Goal: Information Seeking & Learning: Learn about a topic

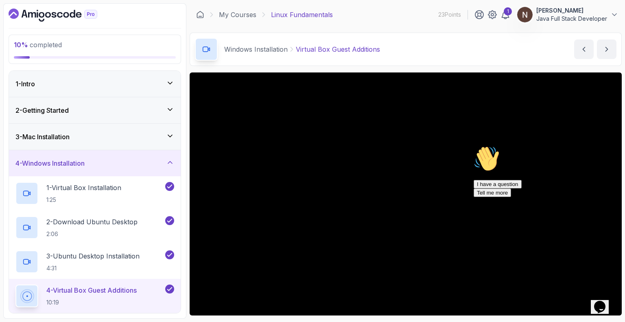
click at [85, 161] on h3 "4 - Windows Installation" at bounding box center [49, 163] width 69 height 10
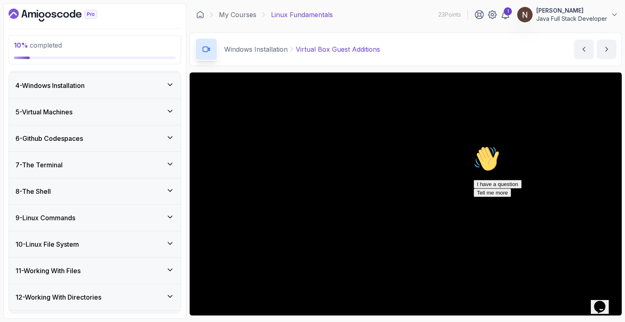
scroll to position [83, 0]
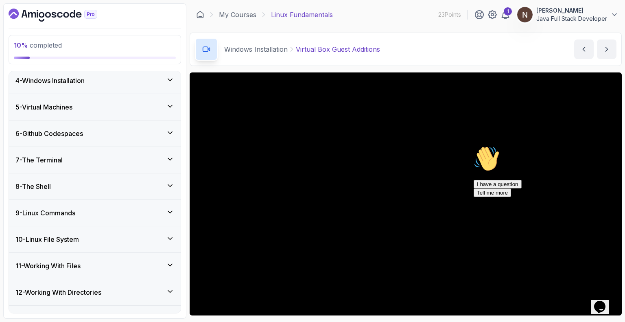
click at [83, 105] on div "5 - Virtual Machines" at bounding box center [94, 107] width 159 height 10
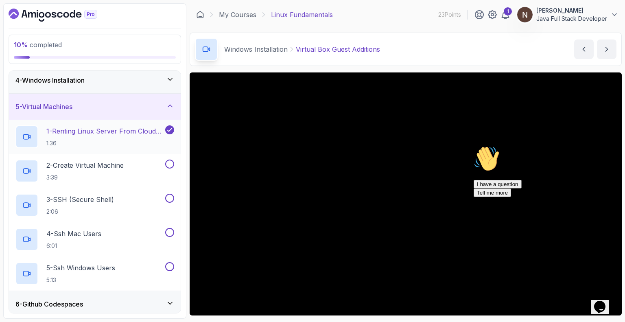
click at [87, 129] on p "1 - Renting Linux Server From Cloud Providers" at bounding box center [104, 131] width 117 height 10
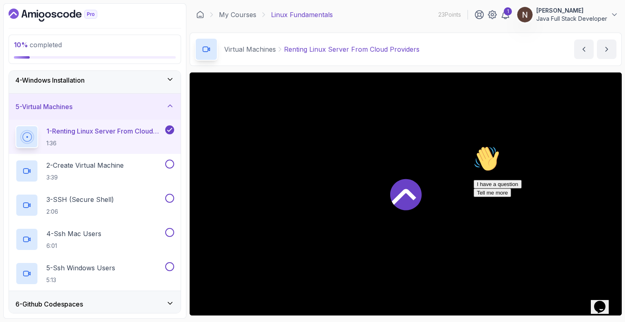
click at [87, 129] on p "1 - Renting Linux Server From Cloud Providers" at bounding box center [104, 131] width 117 height 10
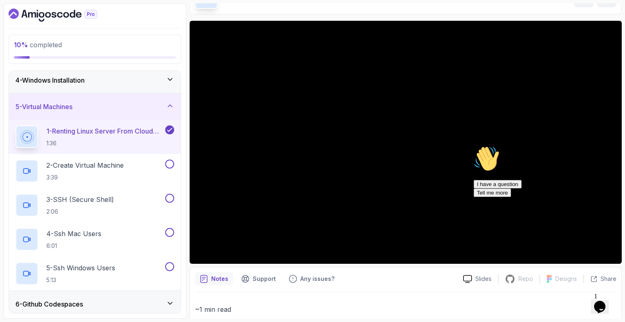
scroll to position [51, 0]
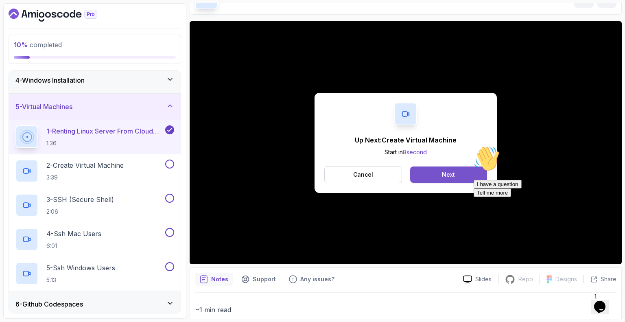
click at [452, 171] on div "Next" at bounding box center [448, 174] width 13 height 8
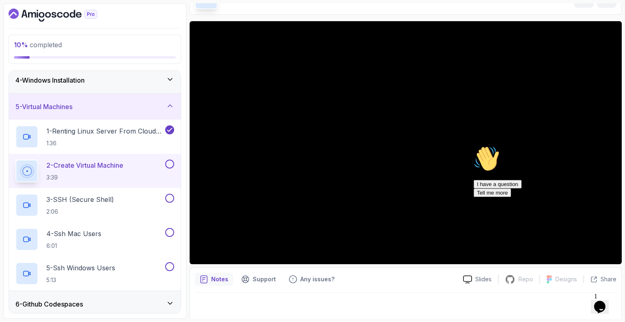
click at [511, 197] on div "I have a question Tell me more" at bounding box center [546, 188] width 146 height 17
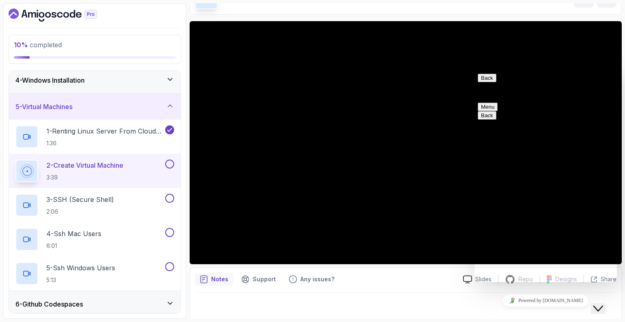
click at [485, 82] on button "Back" at bounding box center [486, 78] width 19 height 9
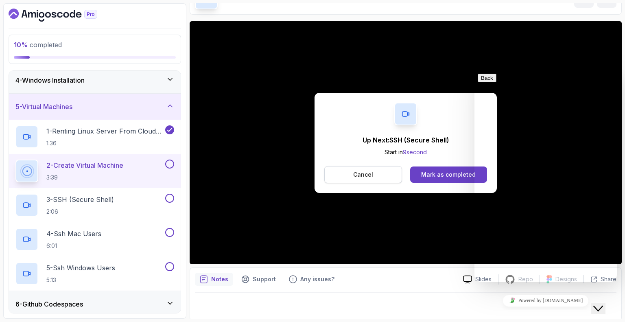
click at [370, 176] on p "Cancel" at bounding box center [363, 174] width 20 height 8
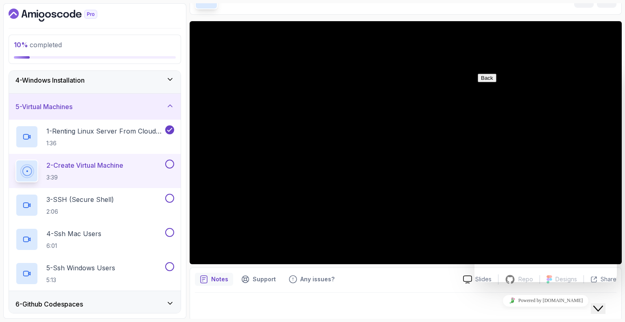
click at [603, 305] on icon "Close Chat This icon closes the chat window." at bounding box center [598, 308] width 10 height 10
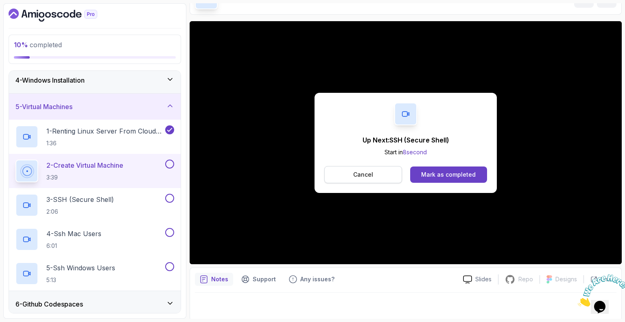
click at [366, 174] on p "Cancel" at bounding box center [363, 174] width 20 height 8
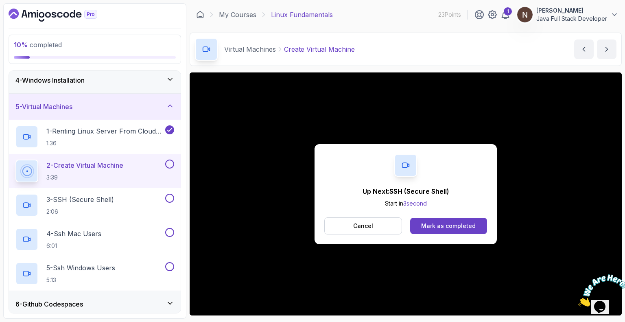
scroll to position [53, 0]
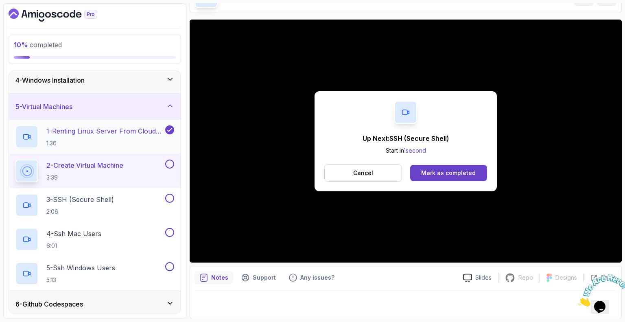
click at [135, 128] on p "1 - Renting Linux Server From Cloud Providers" at bounding box center [104, 131] width 117 height 10
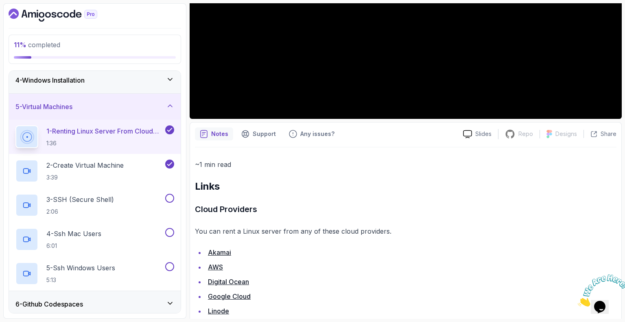
scroll to position [202, 0]
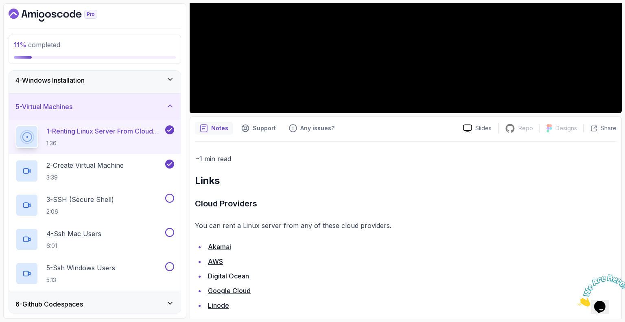
click at [220, 245] on link "Akamai" at bounding box center [219, 246] width 23 height 8
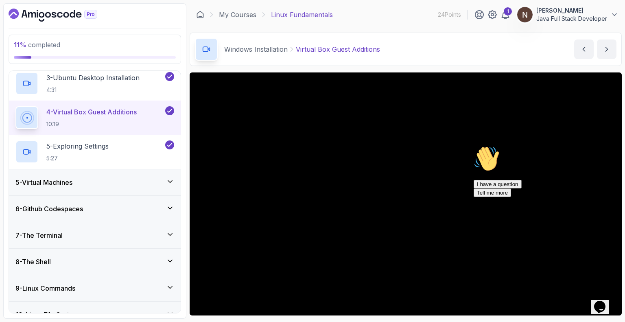
scroll to position [207, 0]
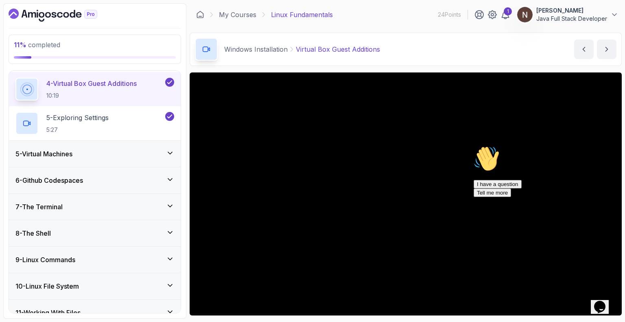
click at [124, 153] on div "5 - Virtual Machines" at bounding box center [94, 154] width 159 height 10
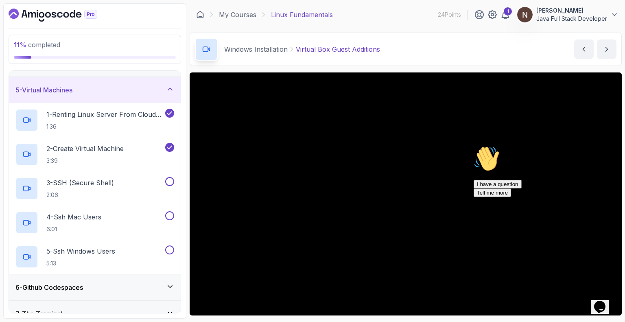
scroll to position [99, 0]
click at [88, 180] on p "3 - SSH (Secure Shell)" at bounding box center [79, 183] width 67 height 10
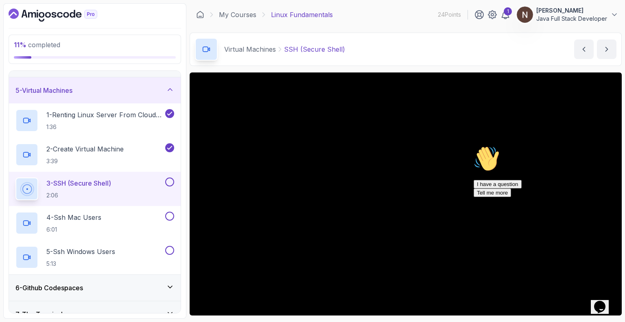
click at [519, 14] on img at bounding box center [524, 15] width 16 height 16
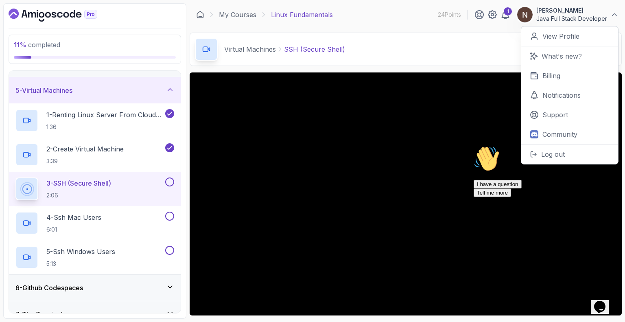
click at [461, 46] on div "Virtual Machines SSH (Secure Shell) SSH (Secure Shell) by [PERSON_NAME]" at bounding box center [405, 49] width 432 height 33
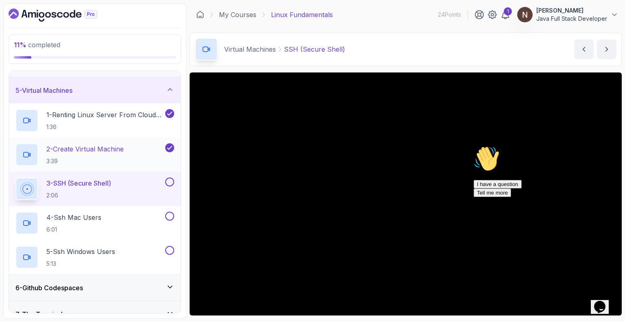
click at [81, 148] on p "2 - Create Virtual Machine" at bounding box center [84, 149] width 77 height 10
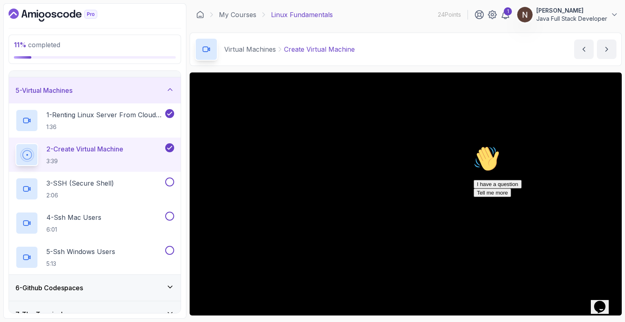
scroll to position [53, 0]
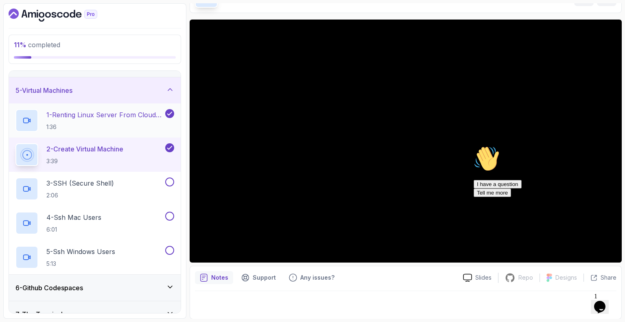
click at [117, 114] on p "1 - Renting Linux Server From Cloud Providers" at bounding box center [104, 115] width 117 height 10
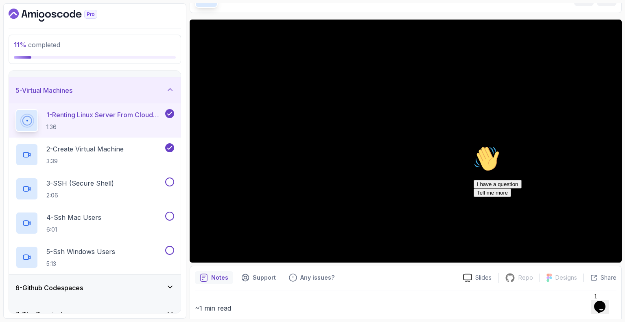
scroll to position [214, 0]
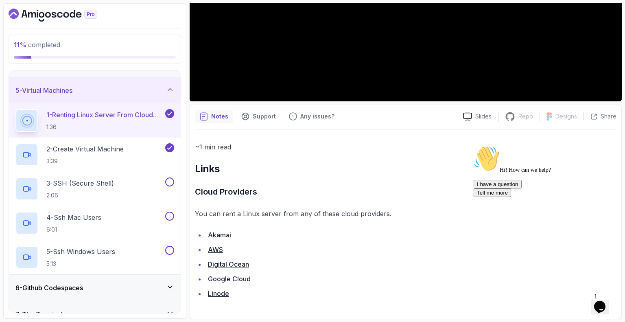
click at [216, 234] on link "Akamai" at bounding box center [219, 235] width 23 height 8
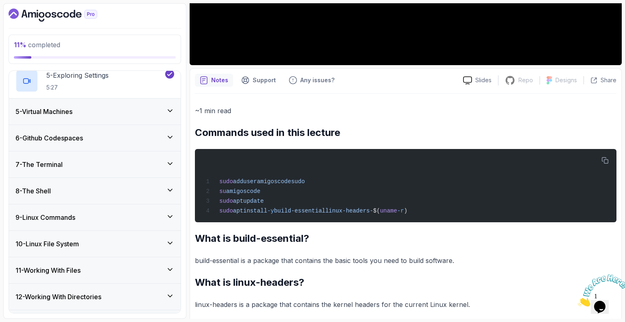
scroll to position [250, 0]
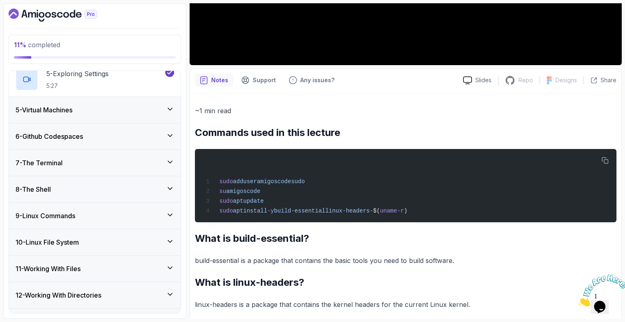
click at [64, 109] on h3 "5 - Virtual Machines" at bounding box center [43, 110] width 57 height 10
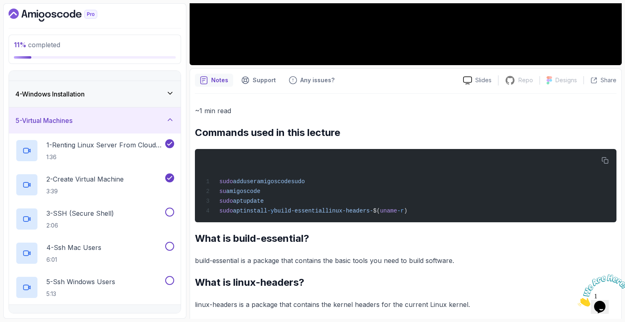
scroll to position [68, 0]
click at [87, 182] on p "2 - Create Virtual Machine" at bounding box center [84, 180] width 77 height 10
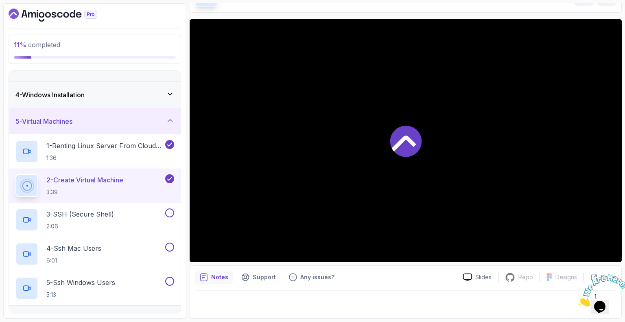
scroll to position [53, 0]
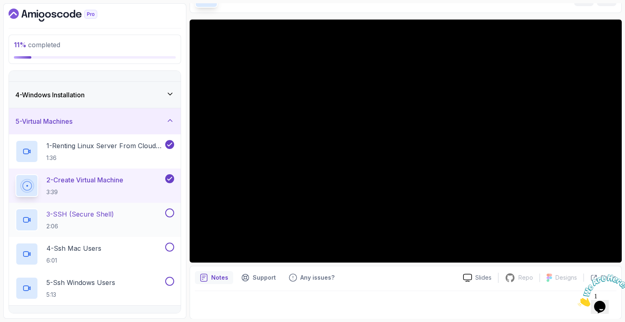
click at [89, 215] on p "3 - SSH (Secure Shell)" at bounding box center [79, 214] width 67 height 10
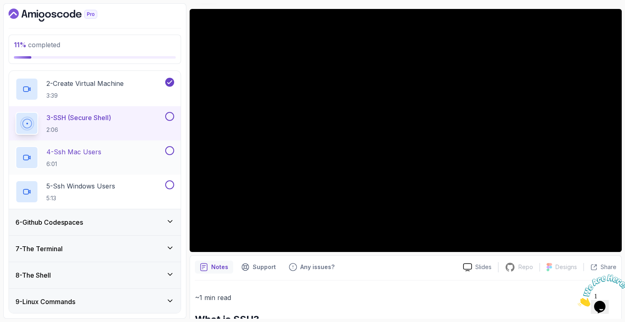
scroll to position [169, 0]
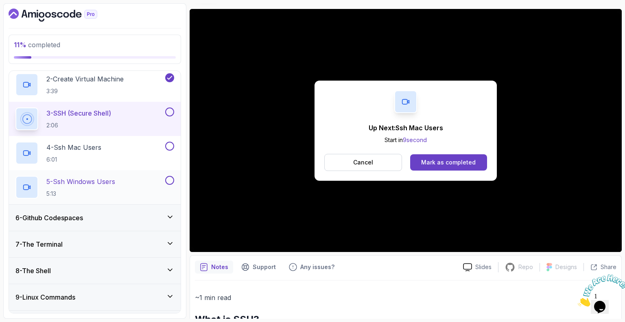
click at [102, 179] on p "5 - Ssh Windows Users" at bounding box center [80, 181] width 69 height 10
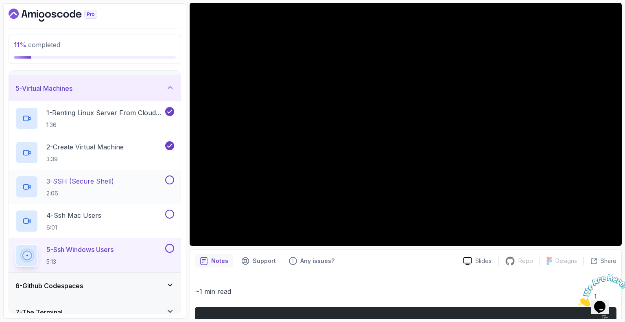
scroll to position [98, 0]
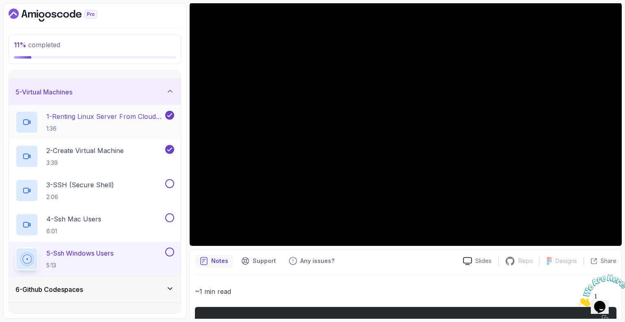
click at [87, 119] on p "1 - Renting Linux Server From Cloud Providers" at bounding box center [104, 116] width 117 height 10
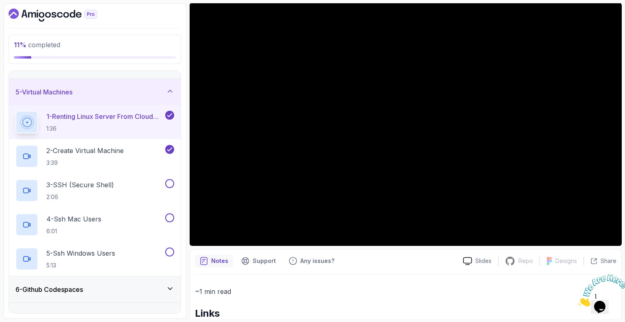
scroll to position [214, 0]
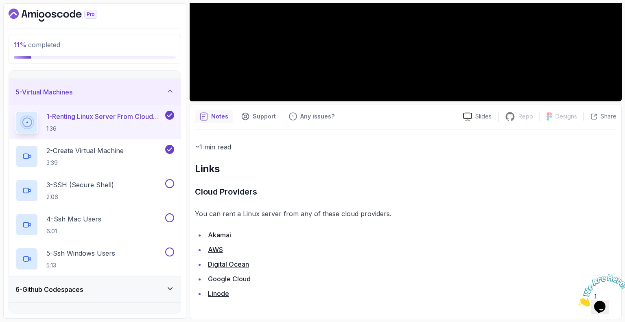
click at [225, 235] on link "Akamai" at bounding box center [219, 235] width 23 height 8
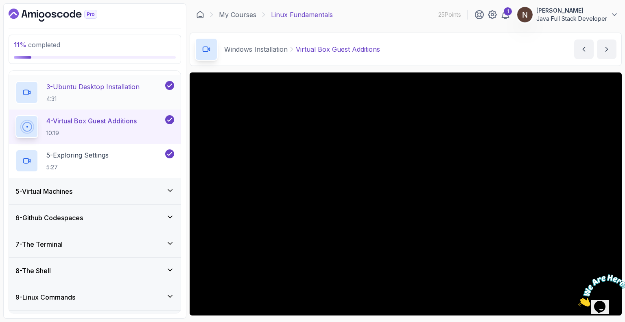
scroll to position [171, 0]
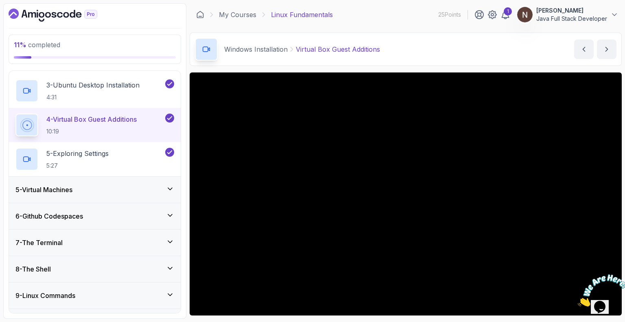
click at [60, 191] on h3 "5 - Virtual Machines" at bounding box center [43, 190] width 57 height 10
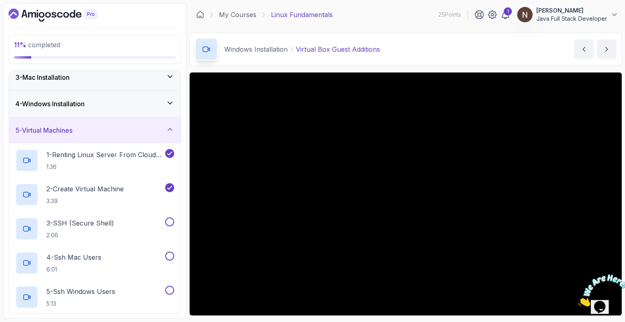
scroll to position [58, 0]
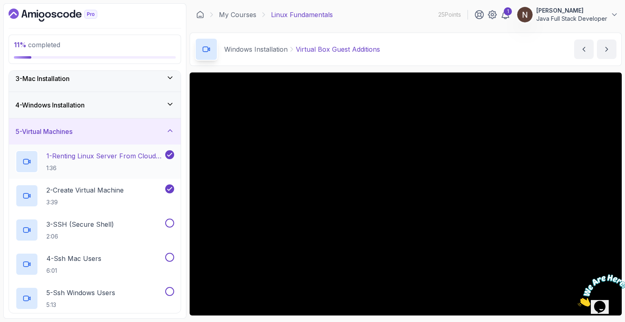
click at [96, 155] on p "1 - Renting Linux Server From Cloud Providers" at bounding box center [104, 156] width 117 height 10
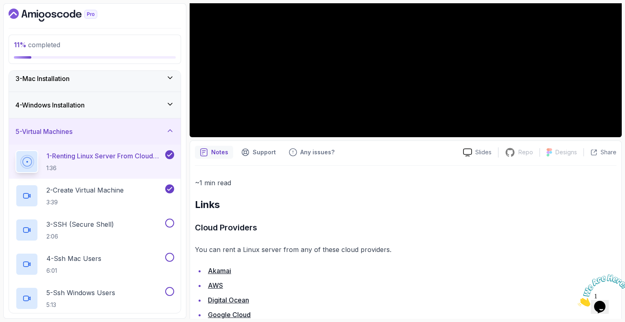
scroll to position [214, 0]
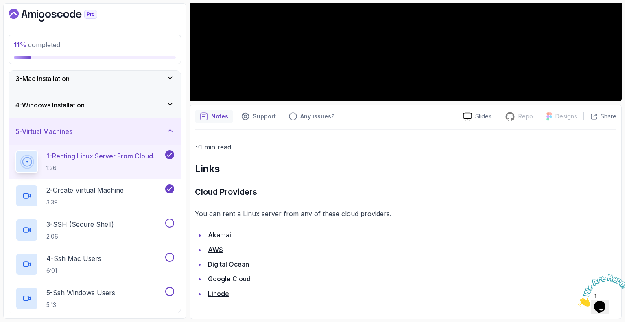
click at [225, 234] on link "Akamai" at bounding box center [219, 235] width 23 height 8
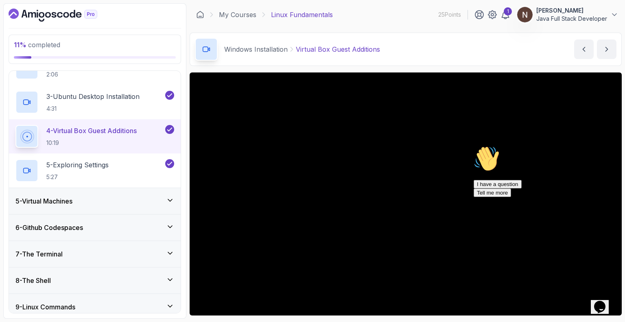
scroll to position [171, 0]
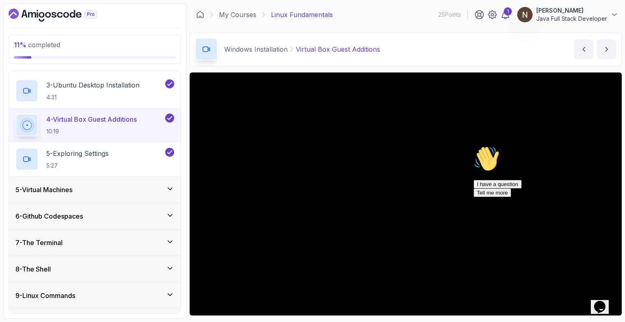
click at [72, 190] on h3 "5 - Virtual Machines" at bounding box center [43, 190] width 57 height 10
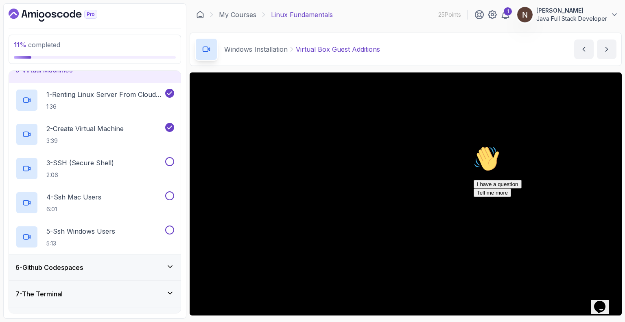
scroll to position [102, 0]
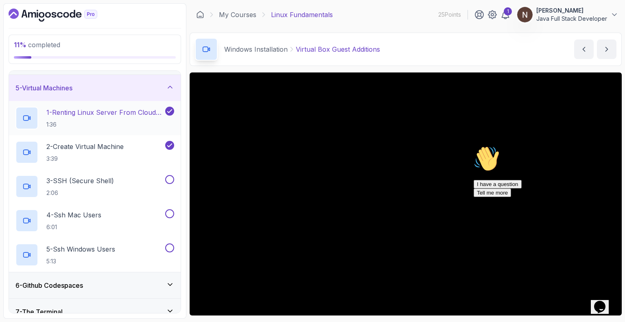
click at [81, 112] on p "1 - Renting Linux Server From Cloud Providers" at bounding box center [104, 112] width 117 height 10
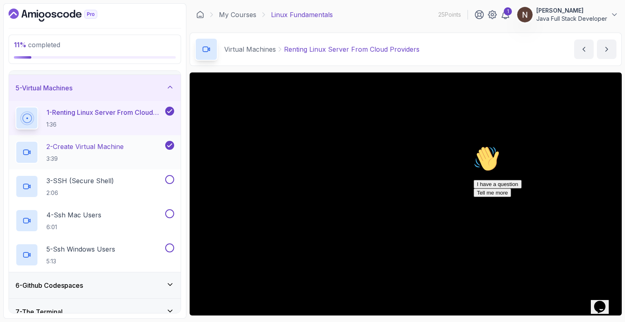
click at [82, 148] on p "2 - Create Virtual Machine" at bounding box center [84, 147] width 77 height 10
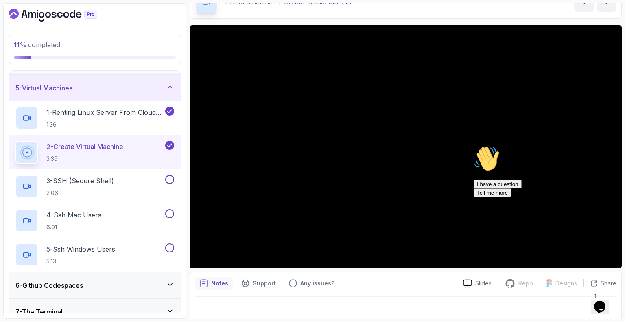
scroll to position [53, 0]
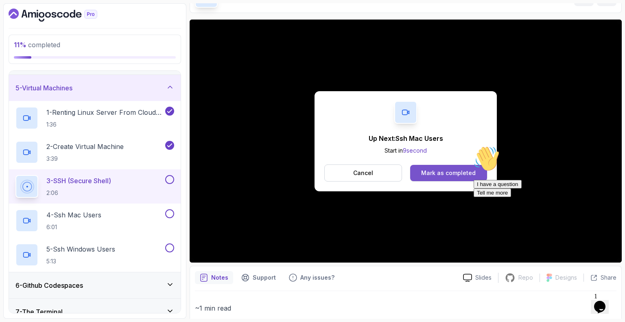
click at [427, 173] on div "Mark as completed" at bounding box center [448, 173] width 54 height 8
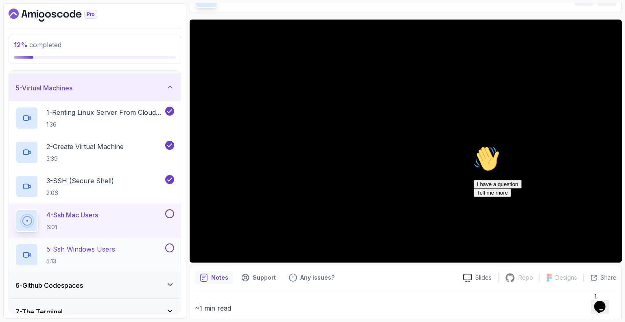
click at [100, 245] on p "5 - Ssh Windows Users" at bounding box center [80, 249] width 69 height 10
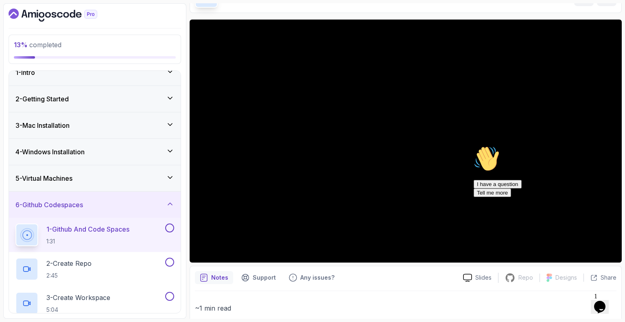
scroll to position [11, 0]
click at [91, 224] on p "1 - Github And Code Spaces" at bounding box center [87, 229] width 83 height 10
click at [87, 229] on p "1 - Github And Code Spaces" at bounding box center [87, 229] width 83 height 10
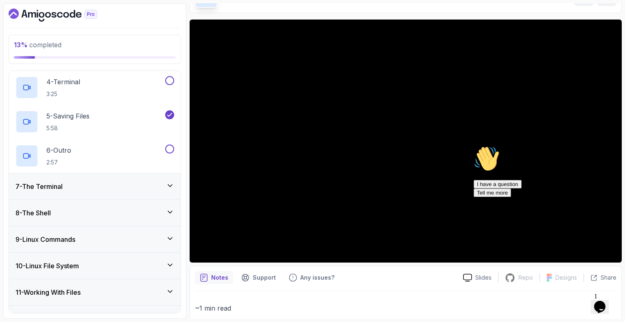
scroll to position [261, 0]
click at [72, 190] on div "7 - The Terminal" at bounding box center [95, 186] width 172 height 26
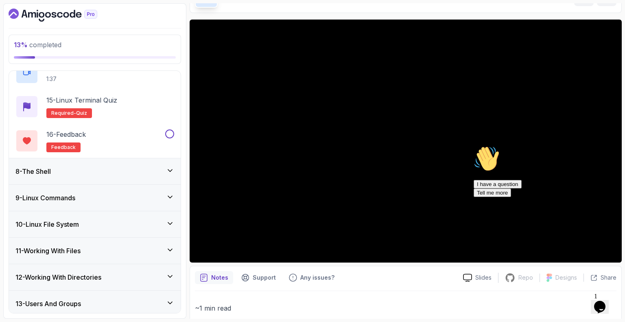
scroll to position [674, 0]
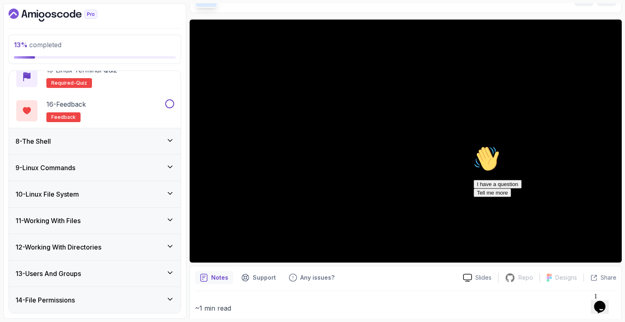
click at [87, 139] on div "8 - The Shell" at bounding box center [94, 141] width 159 height 10
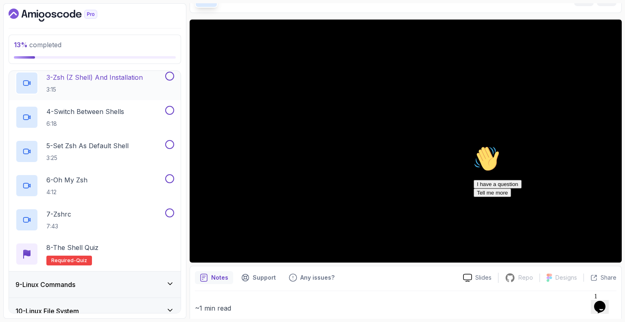
scroll to position [426, 0]
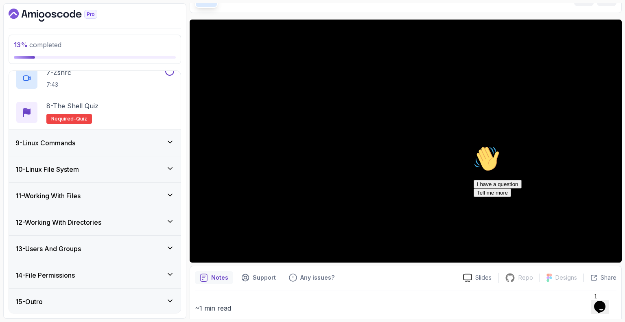
click at [75, 144] on h3 "9 - Linux Commands" at bounding box center [45, 143] width 60 height 10
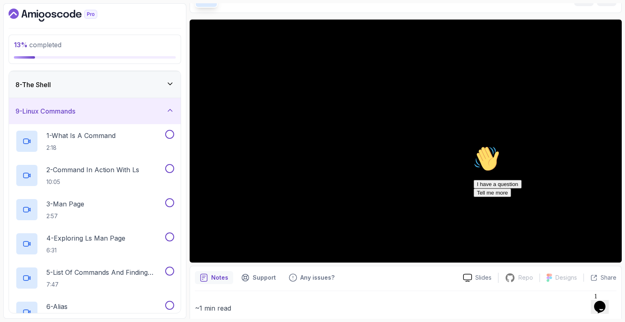
scroll to position [184, 0]
click at [75, 113] on h3 "9 - Linux Commands" at bounding box center [45, 112] width 60 height 10
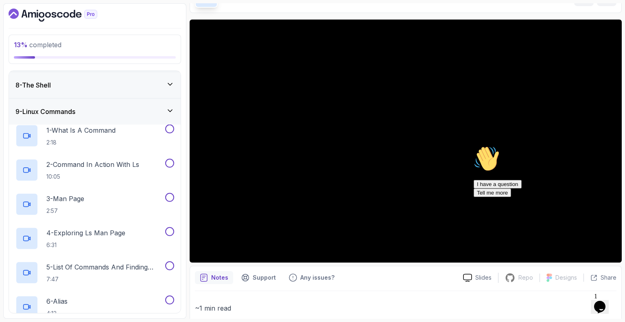
scroll to position [152, 0]
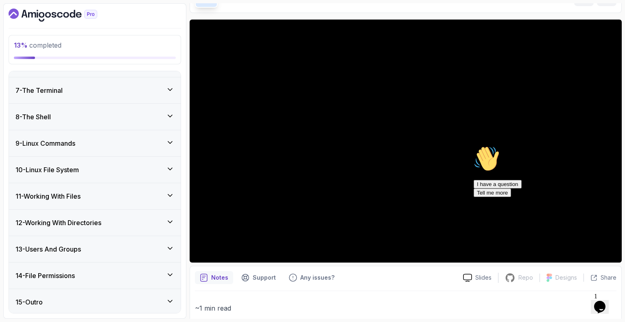
click at [62, 170] on h3 "10 - Linux File System" at bounding box center [46, 170] width 63 height 10
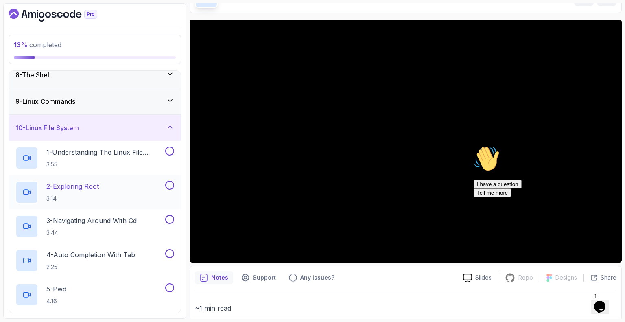
scroll to position [194, 0]
click at [71, 124] on h3 "10 - Linux File System" at bounding box center [46, 128] width 63 height 10
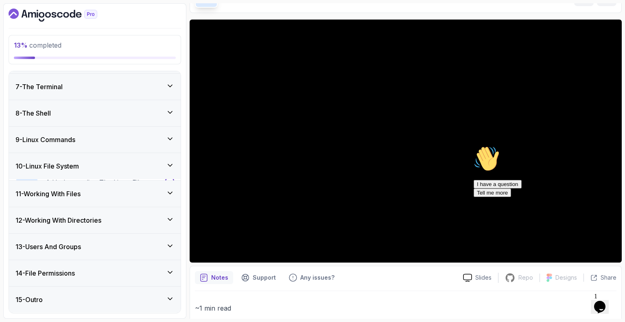
scroll to position [152, 0]
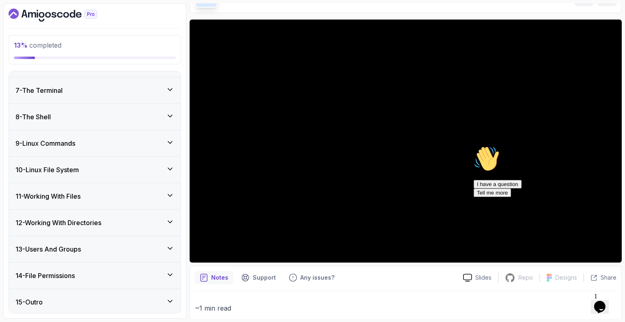
click at [72, 272] on h3 "14 - File Permissions" at bounding box center [44, 275] width 59 height 10
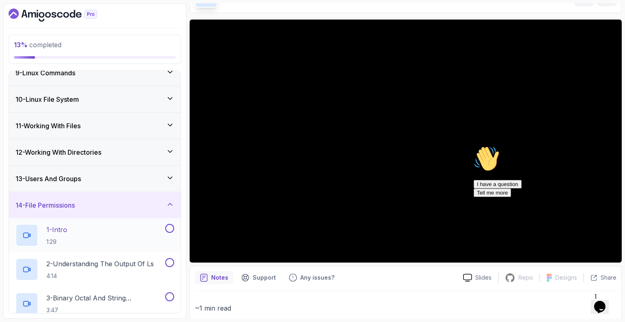
scroll to position [222, 0]
click at [83, 200] on div "14 - File Permissions" at bounding box center [94, 205] width 159 height 10
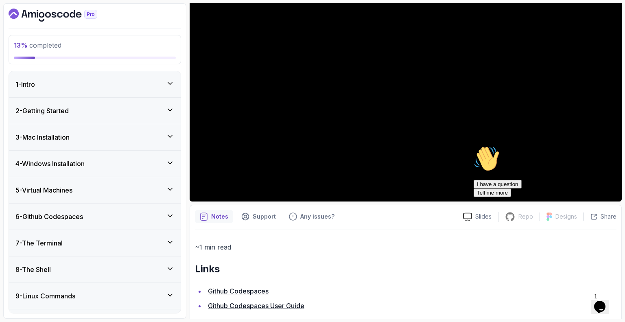
scroll to position [126, 0]
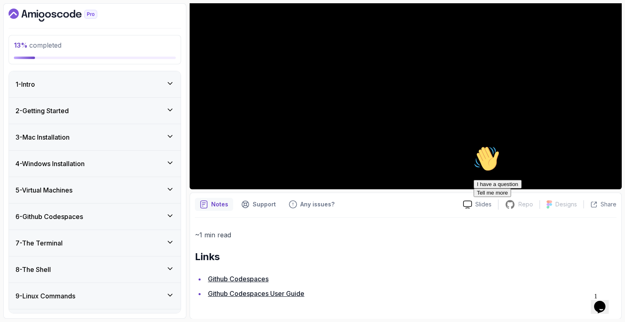
click at [246, 276] on link "Github Codespaces" at bounding box center [238, 278] width 61 height 8
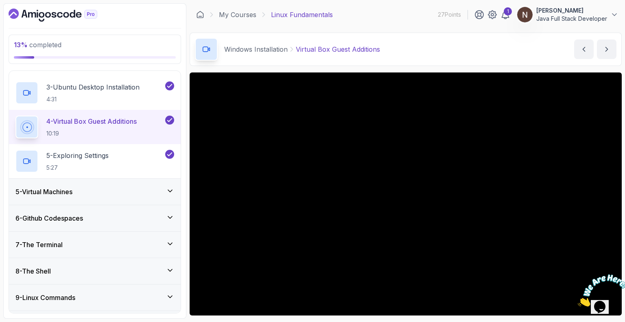
scroll to position [176, 0]
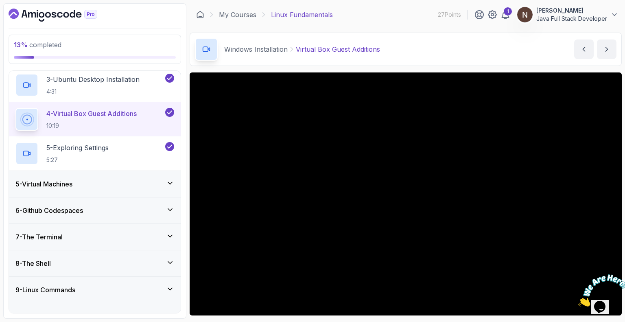
click at [67, 205] on h3 "6 - Github Codespaces" at bounding box center [48, 210] width 67 height 10
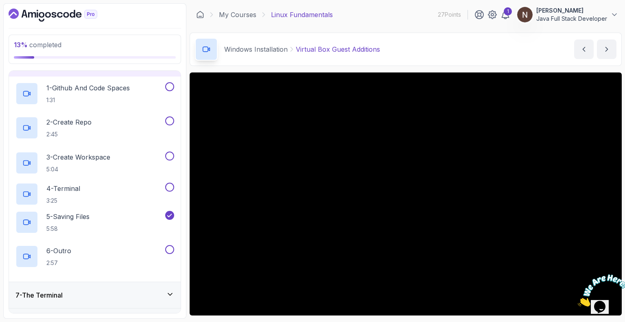
scroll to position [152, 0]
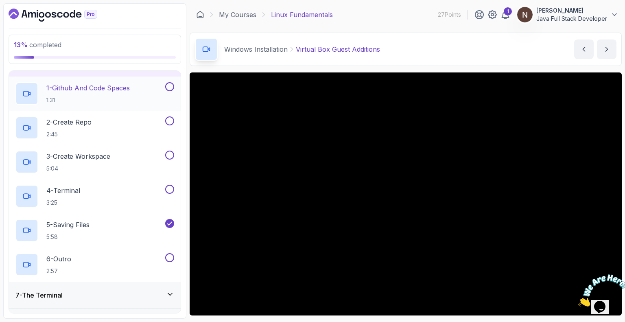
click at [89, 88] on p "1 - Github And Code Spaces" at bounding box center [87, 88] width 83 height 10
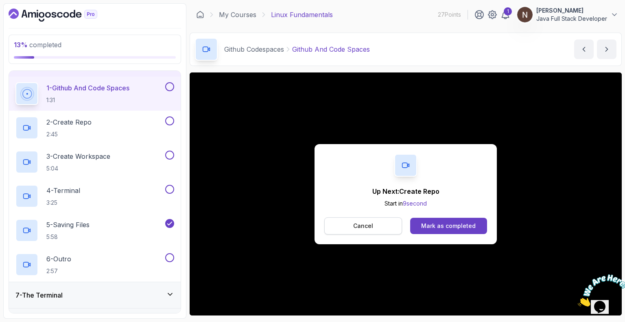
click at [372, 224] on p "Cancel" at bounding box center [363, 226] width 20 height 8
click at [433, 225] on div "Mark as completed" at bounding box center [448, 226] width 54 height 8
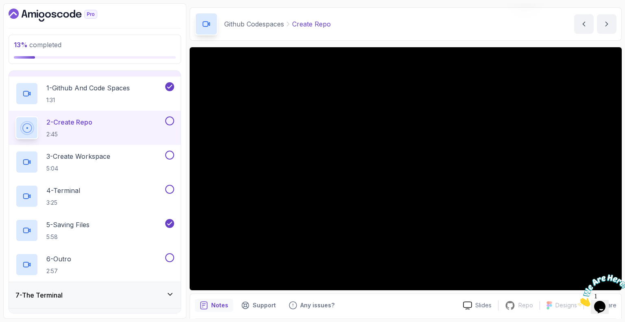
scroll to position [27, 0]
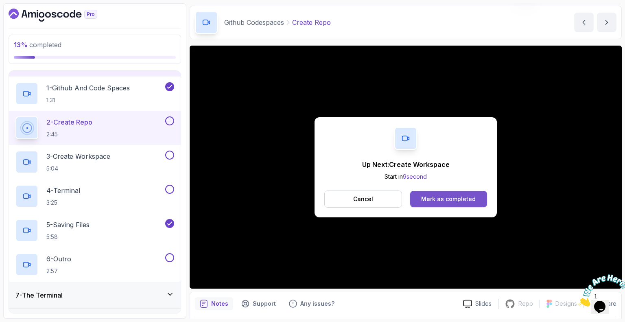
click at [429, 198] on div "Mark as completed" at bounding box center [448, 199] width 54 height 8
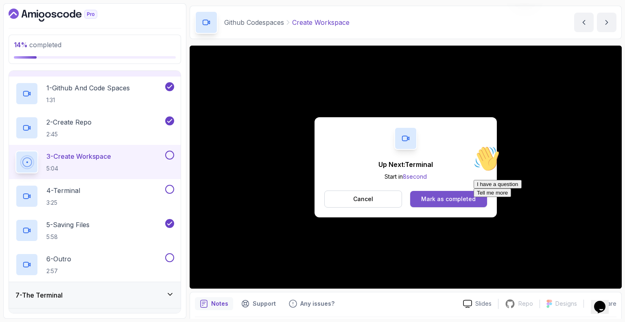
click at [442, 199] on div "Mark as completed" at bounding box center [448, 199] width 54 height 8
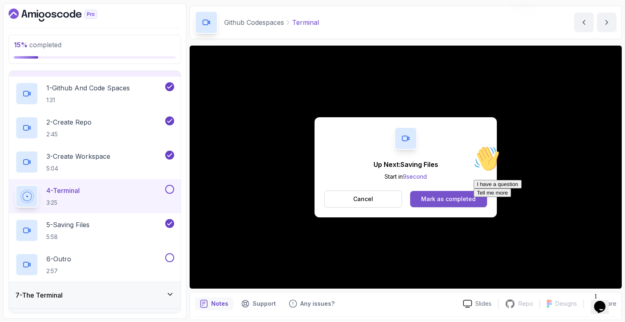
click at [426, 197] on div "Mark as completed" at bounding box center [448, 199] width 54 height 8
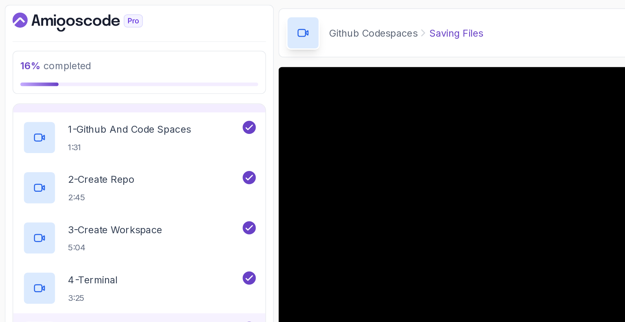
scroll to position [26, 0]
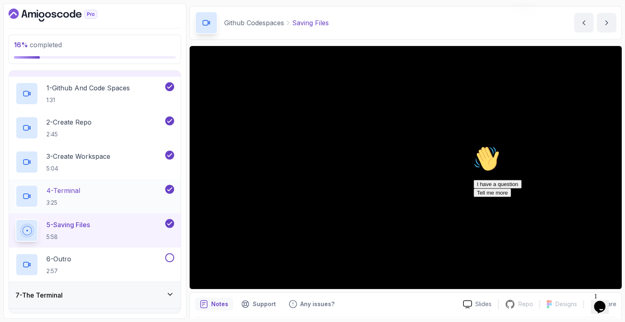
click at [71, 192] on p "4 - Terminal" at bounding box center [63, 190] width 34 height 10
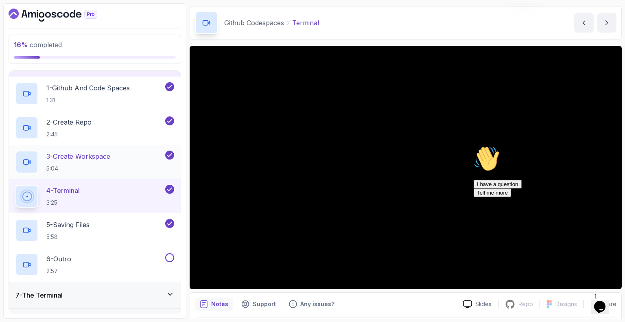
click at [85, 153] on p "3 - Create Workspace" at bounding box center [78, 156] width 64 height 10
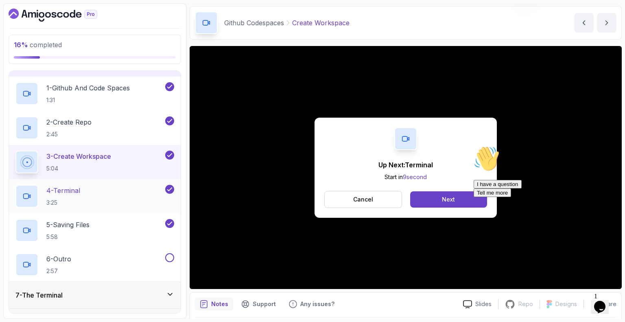
click at [64, 189] on p "4 - Terminal" at bounding box center [63, 190] width 34 height 10
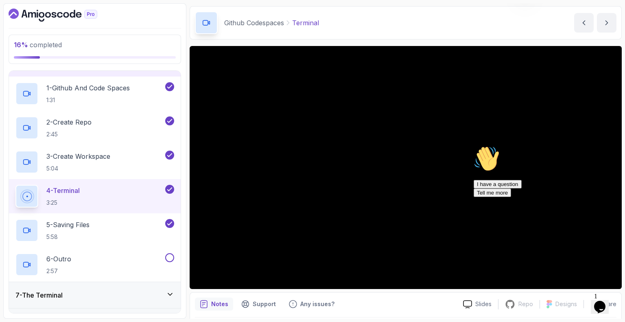
click at [474, 197] on div "Hi! How can we help? I have a question Tell me more" at bounding box center [546, 171] width 146 height 51
click at [540, 197] on div "Hi! How can we help? I have a question Tell me more" at bounding box center [546, 171] width 146 height 51
click at [540, 197] on div "I have a question Tell me more" at bounding box center [546, 188] width 146 height 17
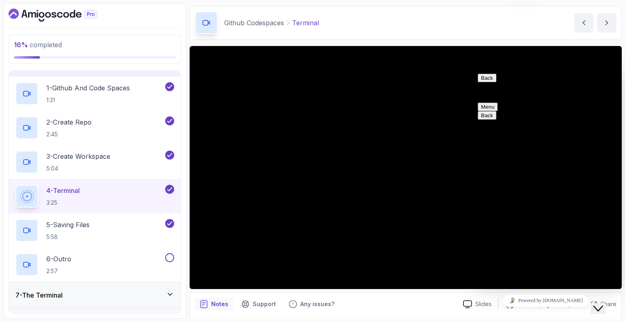
click at [604, 303] on button "Close Chat This icon closes the chat window." at bounding box center [597, 308] width 15 height 11
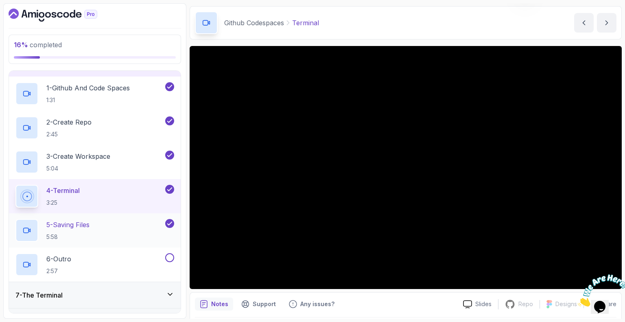
click at [56, 225] on p "5 - Saving Files" at bounding box center [67, 225] width 43 height 10
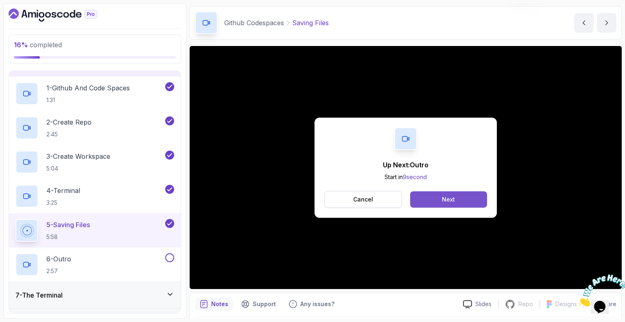
click at [450, 195] on div "Next" at bounding box center [448, 199] width 13 height 8
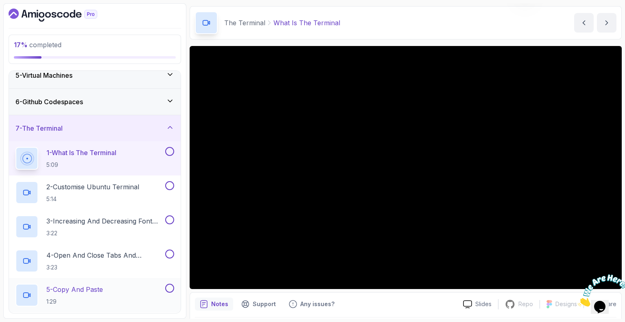
scroll to position [114, 0]
click at [98, 124] on div "7 - The Terminal" at bounding box center [94, 129] width 159 height 10
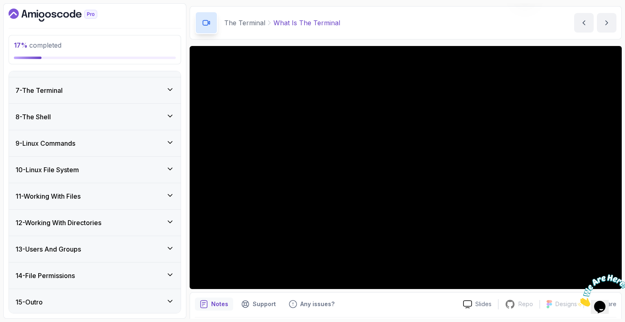
scroll to position [152, 0]
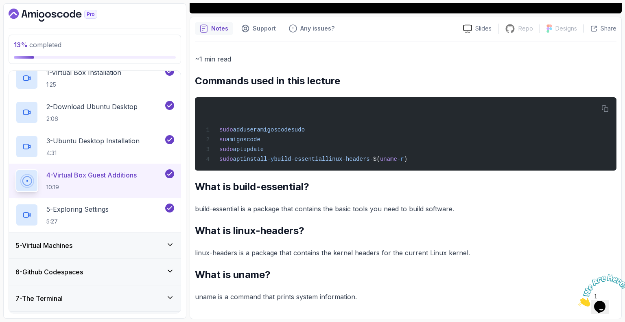
scroll to position [132, 0]
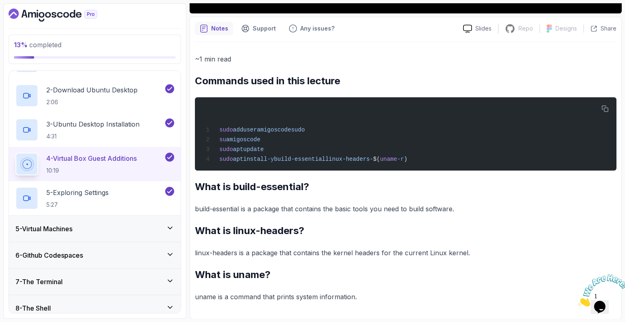
click at [67, 227] on h3 "5 - Virtual Machines" at bounding box center [43, 229] width 57 height 10
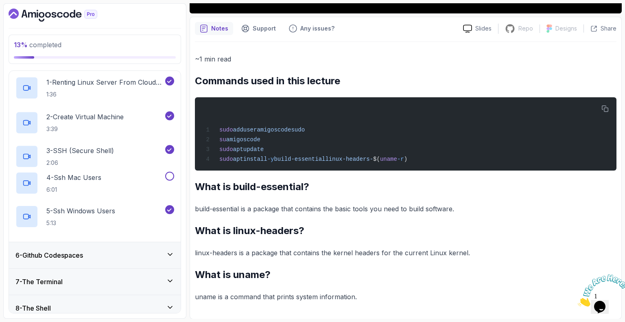
scroll to position [121, 0]
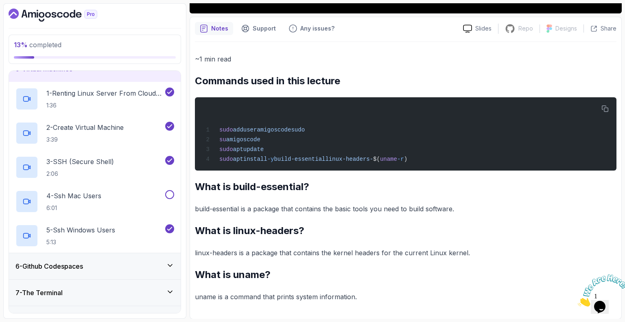
click at [67, 258] on div "6 - Github Codespaces" at bounding box center [95, 266] width 172 height 26
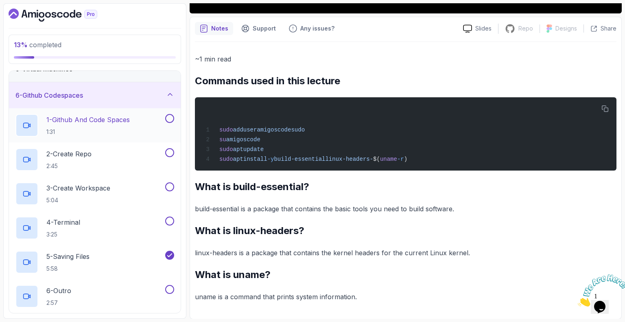
click at [85, 117] on p "1 - Github And Code Spaces" at bounding box center [87, 120] width 83 height 10
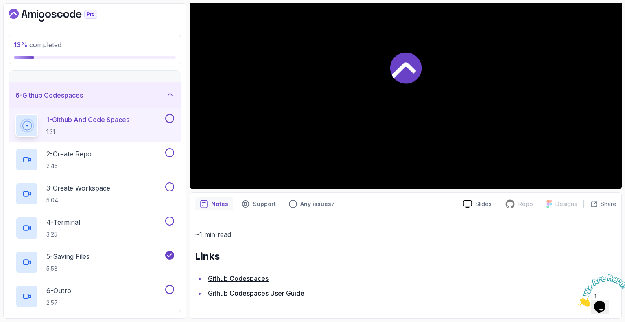
scroll to position [126, 0]
click at [235, 275] on link "Github Codespaces" at bounding box center [238, 278] width 61 height 8
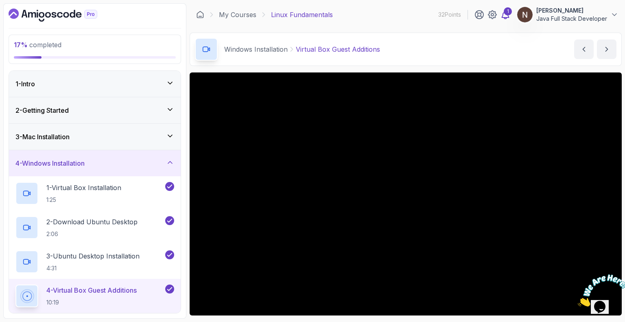
click at [507, 15] on div "1" at bounding box center [507, 11] width 8 height 8
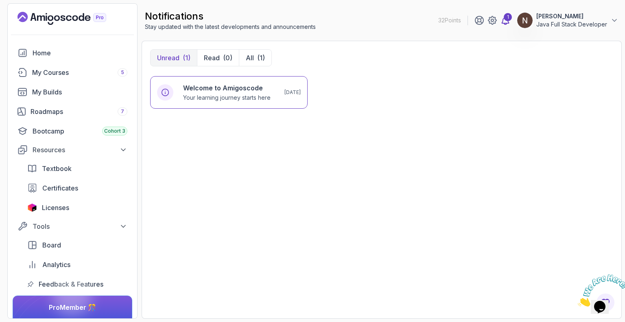
click at [504, 21] on icon at bounding box center [505, 20] width 10 height 10
click at [202, 92] on h6 "Welcome to Amigoscode" at bounding box center [226, 88] width 87 height 10
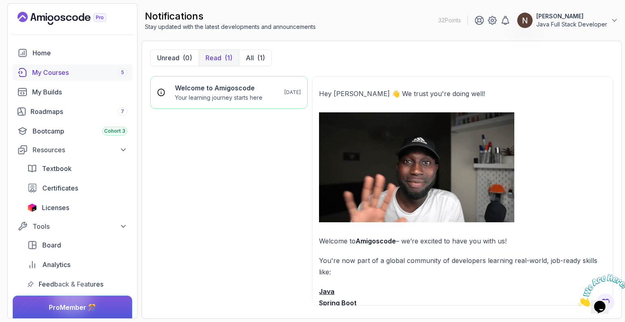
click at [75, 76] on div "My Courses 5" at bounding box center [79, 72] width 95 height 10
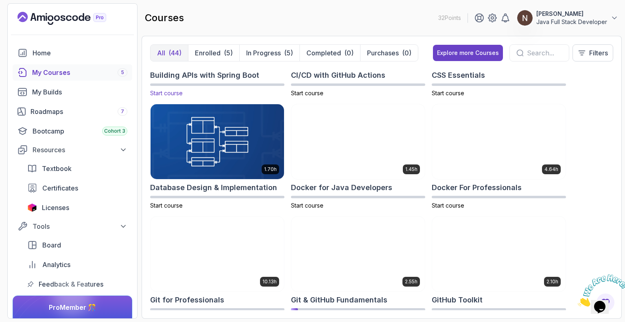
scroll to position [192, 0]
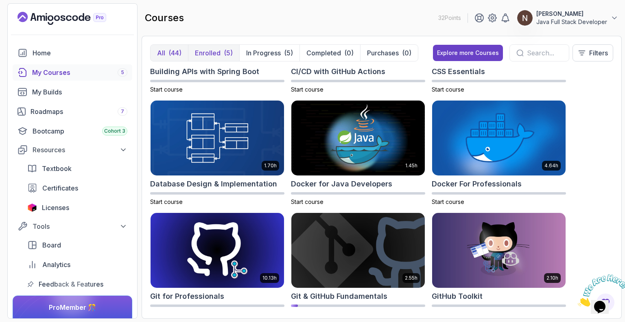
click at [213, 54] on p "Enrolled" at bounding box center [208, 53] width 26 height 10
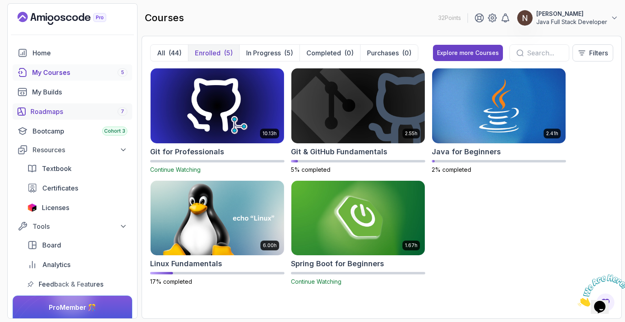
click at [66, 113] on div "Roadmaps 7" at bounding box center [78, 112] width 97 height 10
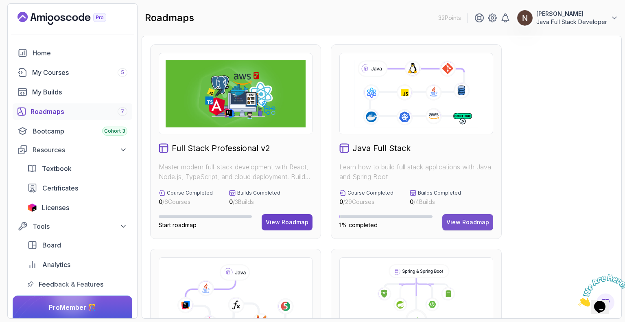
click at [464, 221] on div "View Roadmap" at bounding box center [467, 222] width 43 height 8
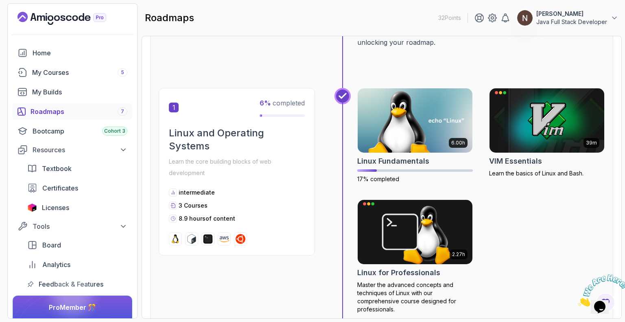
scroll to position [136, 0]
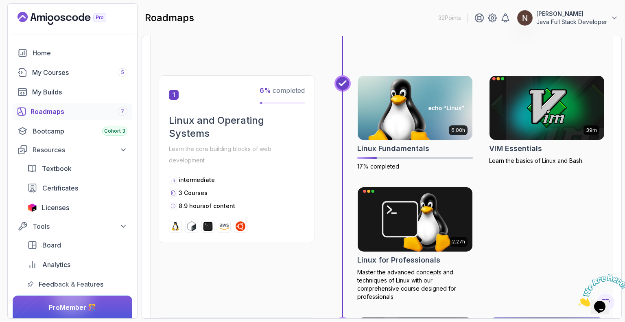
click at [532, 108] on img at bounding box center [546, 107] width 120 height 67
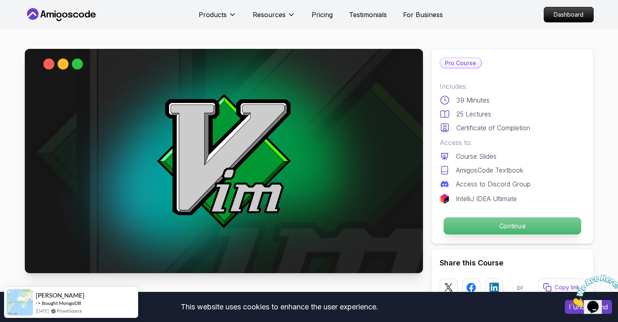
click at [472, 221] on p "Continue" at bounding box center [512, 225] width 137 height 17
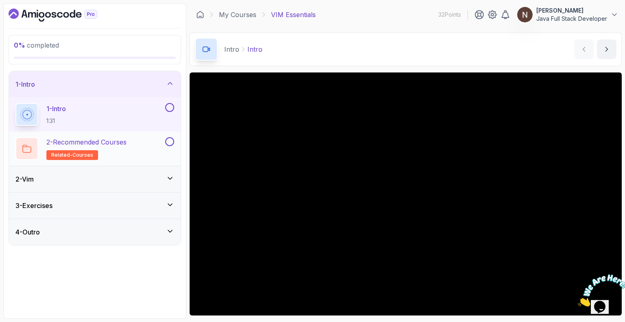
click at [169, 143] on button at bounding box center [169, 141] width 9 height 9
click at [85, 140] on p "2 - Recommended Courses" at bounding box center [86, 142] width 80 height 10
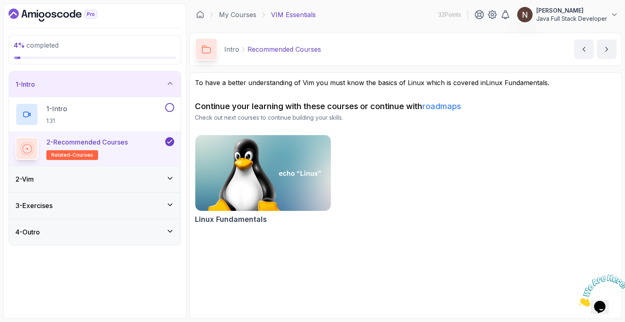
click at [127, 176] on div "2 - Vim" at bounding box center [94, 179] width 159 height 10
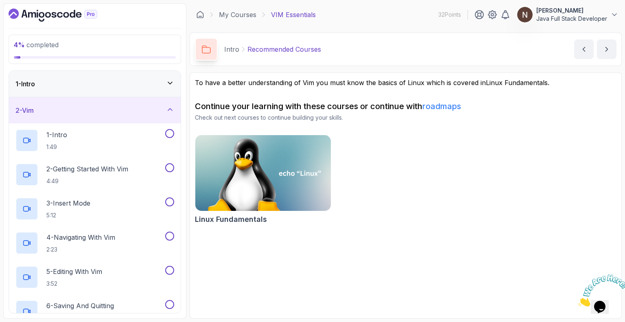
click at [156, 109] on div "2 - Vim" at bounding box center [94, 110] width 159 height 10
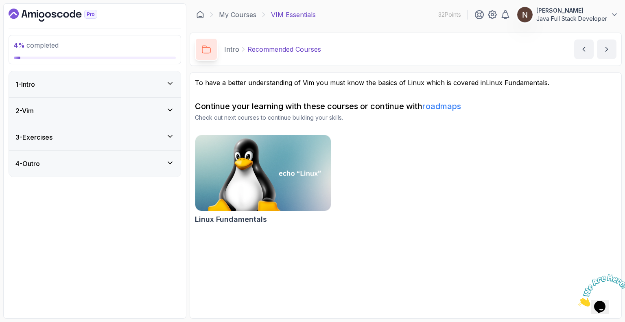
click at [141, 137] on div "3 - Exercises" at bounding box center [94, 137] width 159 height 10
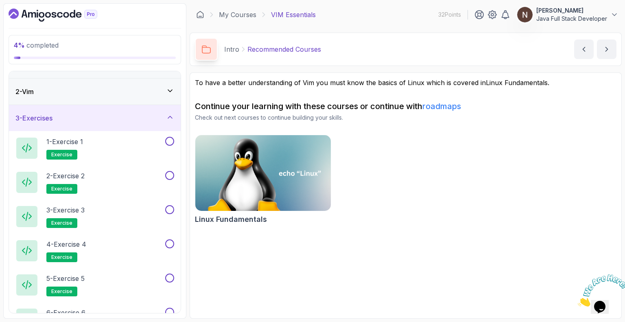
scroll to position [15, 0]
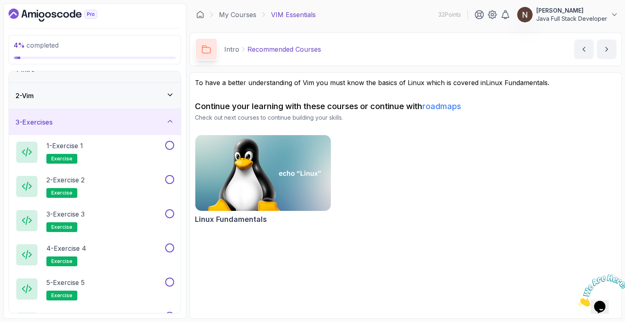
click at [144, 122] on div "3 - Exercises" at bounding box center [94, 122] width 159 height 10
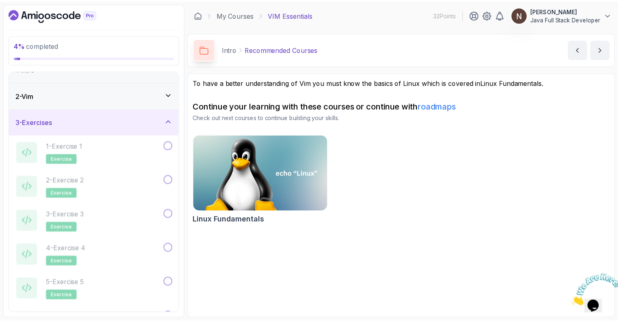
scroll to position [0, 0]
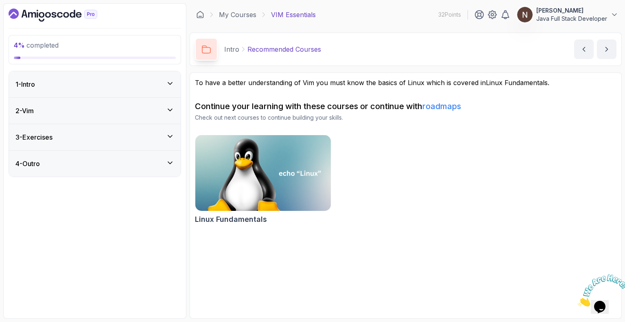
click at [130, 166] on div "4 - Outro" at bounding box center [94, 164] width 159 height 10
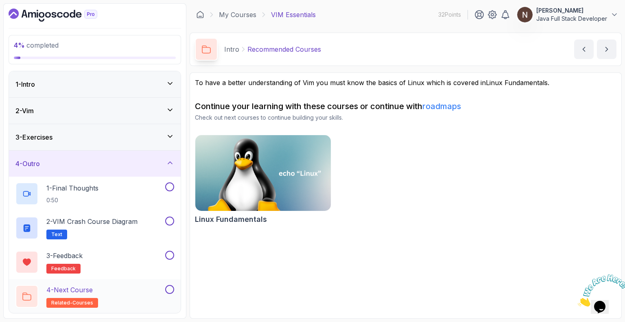
click at [72, 288] on p "4 - Next Course" at bounding box center [69, 290] width 46 height 10
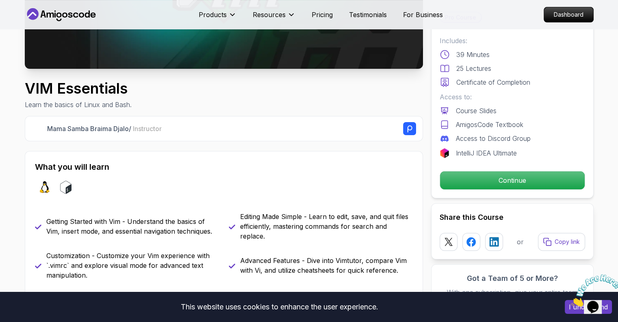
scroll to position [210, 0]
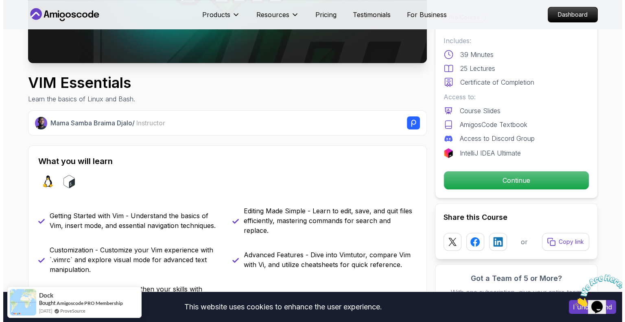
scroll to position [0, 0]
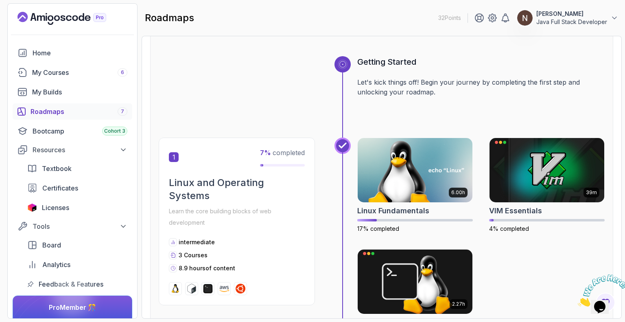
scroll to position [196, 0]
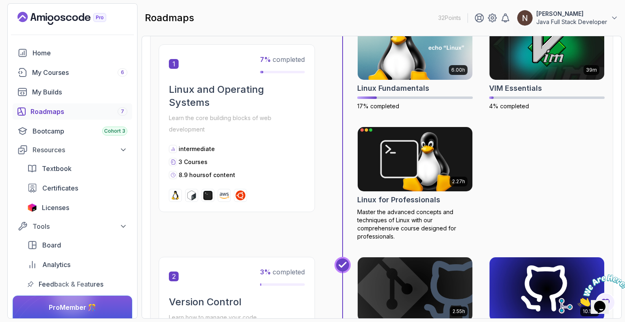
click at [416, 176] on img at bounding box center [415, 158] width 120 height 67
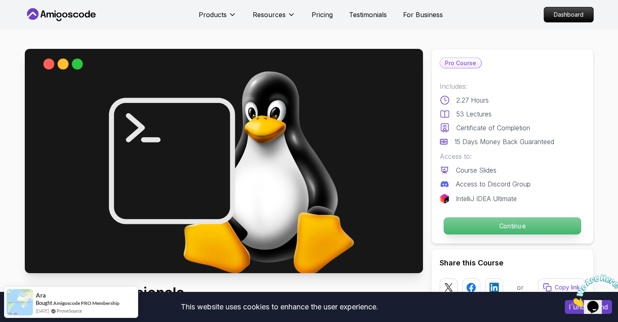
click at [494, 227] on p "Continue" at bounding box center [512, 225] width 137 height 17
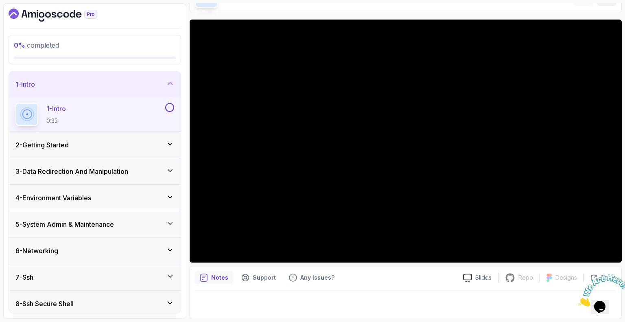
scroll to position [29, 0]
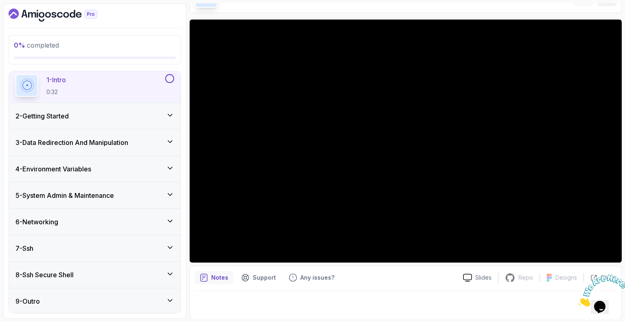
click at [147, 125] on div "2 - Getting Started" at bounding box center [95, 116] width 172 height 26
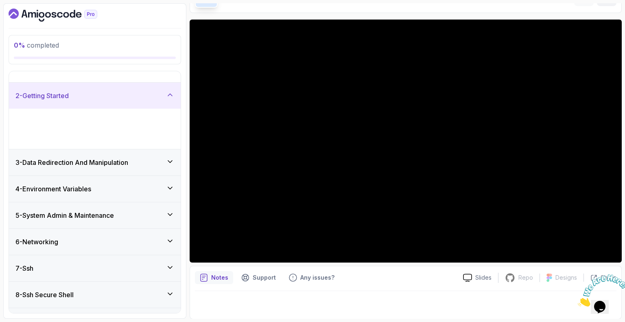
scroll to position [0, 0]
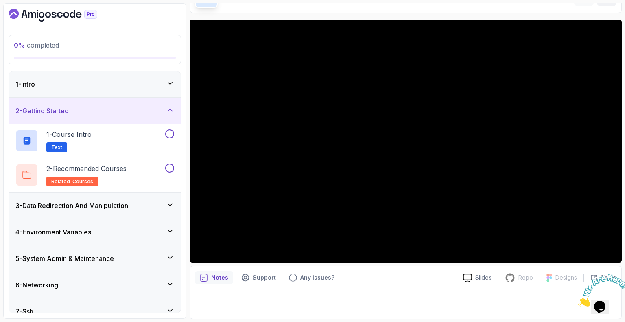
click at [150, 107] on div "2 - Getting Started" at bounding box center [94, 111] width 159 height 10
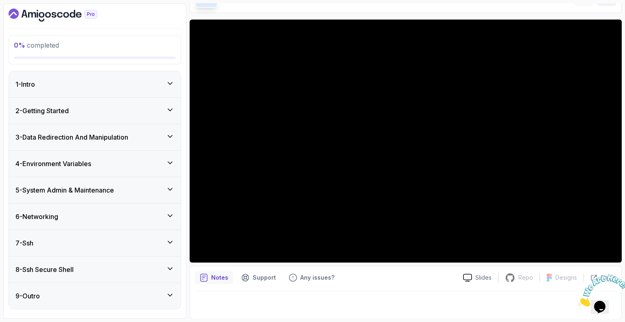
click at [145, 139] on div "3 - Data Redirection And Manipulation" at bounding box center [94, 137] width 159 height 10
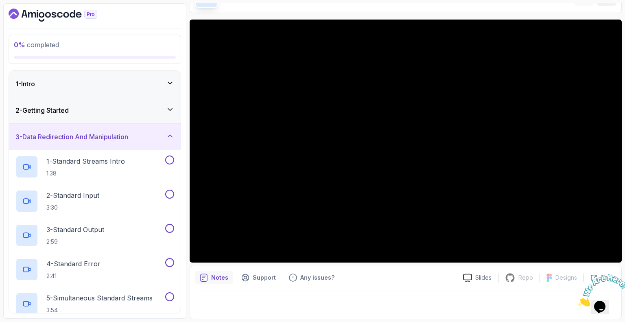
click at [141, 138] on div "3 - Data Redirection And Manipulation" at bounding box center [94, 137] width 159 height 10
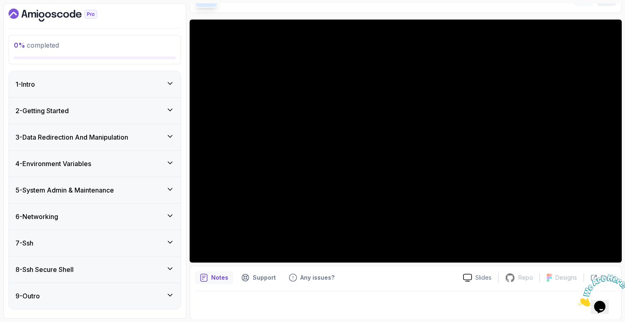
click at [140, 159] on div "4 - Environment Variables" at bounding box center [94, 164] width 159 height 10
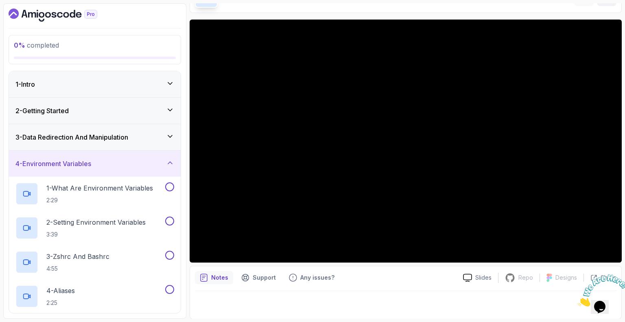
click at [140, 159] on div "4 - Environment Variables" at bounding box center [94, 164] width 159 height 10
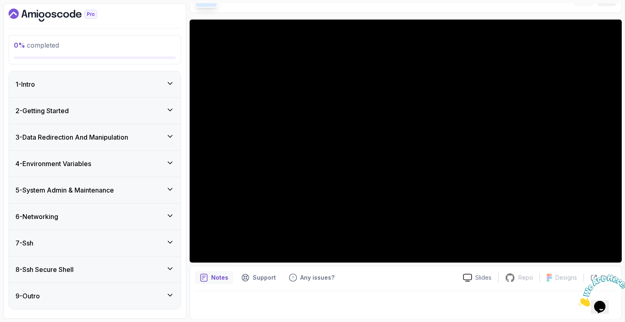
click at [135, 185] on div "5 - System Admin & Maintenance" at bounding box center [94, 190] width 159 height 10
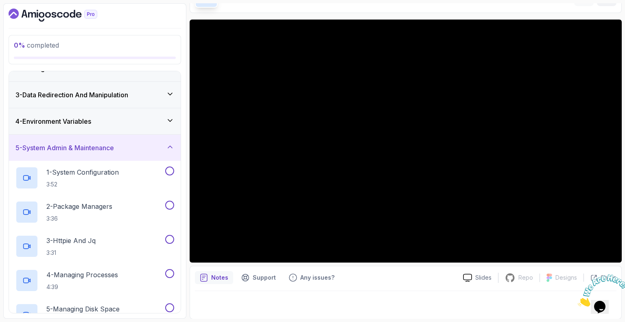
scroll to position [48, 0]
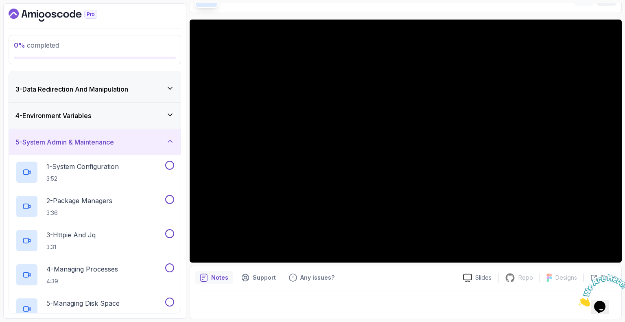
click at [135, 142] on div "5 - System Admin & Maintenance" at bounding box center [94, 142] width 159 height 10
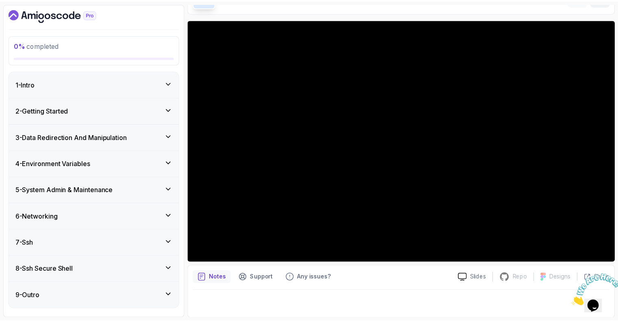
scroll to position [0, 0]
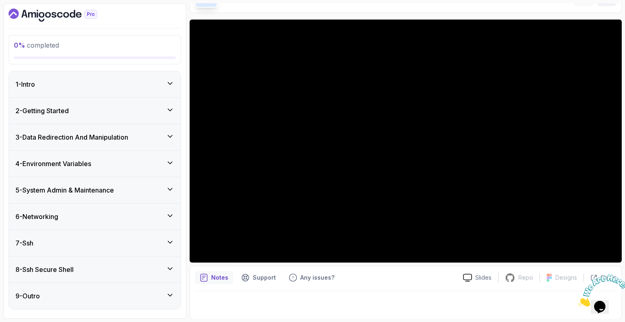
click at [131, 159] on div "4 - Environment Variables" at bounding box center [94, 164] width 159 height 10
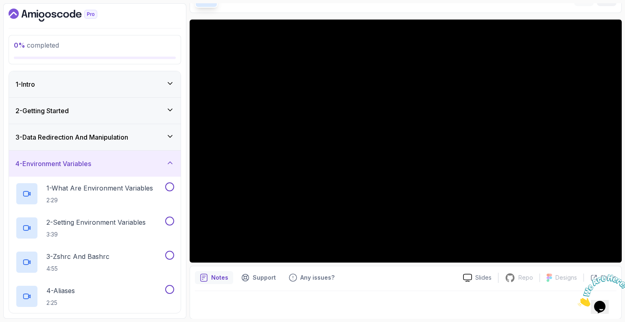
click at [131, 159] on div "4 - Environment Variables" at bounding box center [94, 164] width 159 height 10
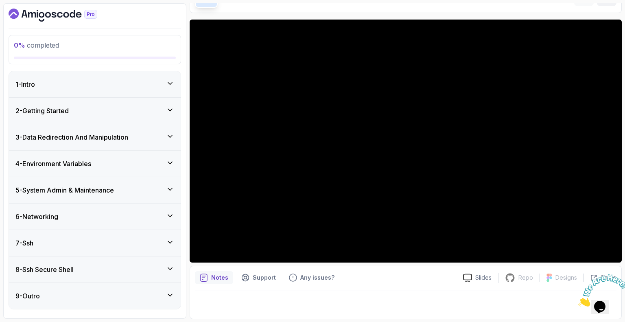
click at [131, 188] on div "5 - System Admin & Maintenance" at bounding box center [94, 190] width 159 height 10
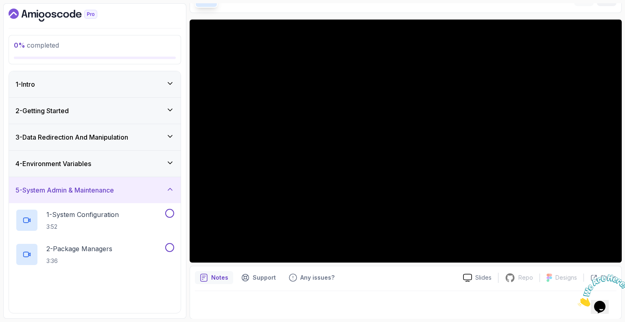
click at [131, 188] on div "5 - System Admin & Maintenance" at bounding box center [94, 190] width 159 height 10
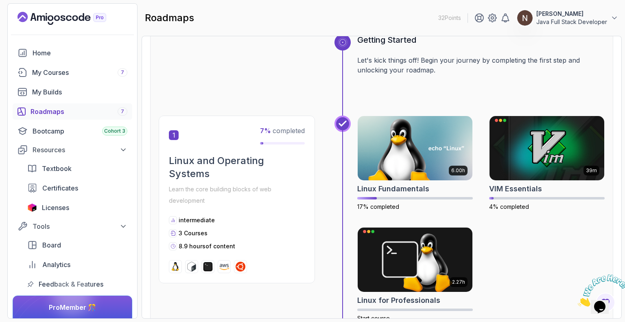
scroll to position [98, 0]
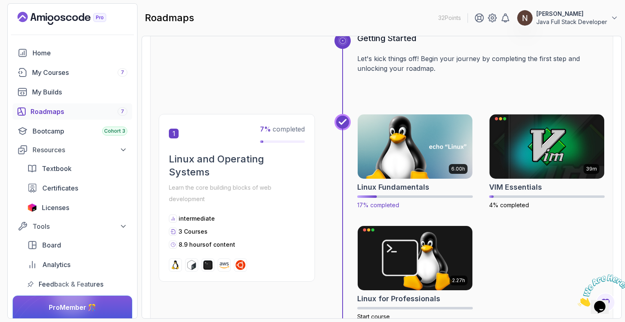
click at [402, 181] on h2 "Linux Fundamentals" at bounding box center [393, 186] width 72 height 11
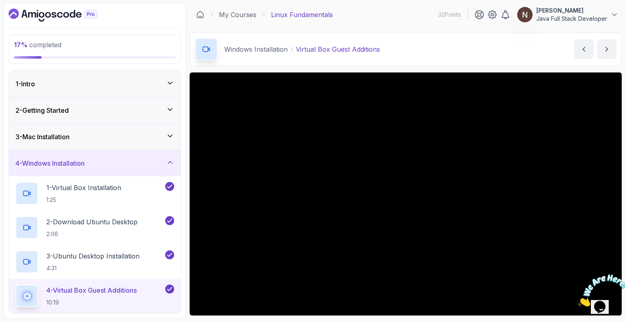
click at [139, 163] on div "4 - Windows Installation" at bounding box center [94, 163] width 159 height 10
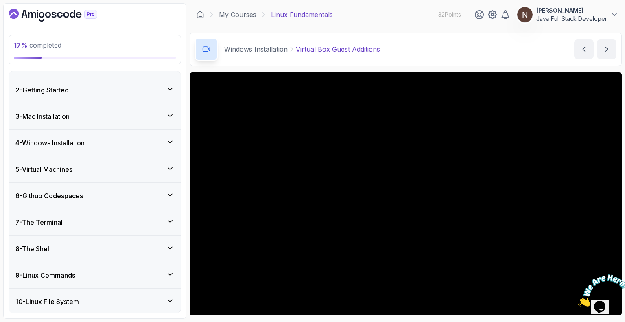
scroll to position [24, 0]
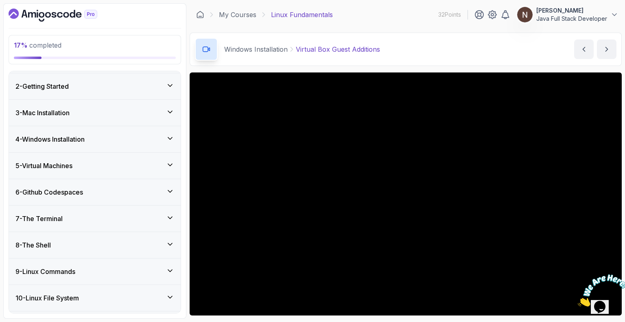
click at [104, 192] on div "6 - Github Codespaces" at bounding box center [94, 192] width 159 height 10
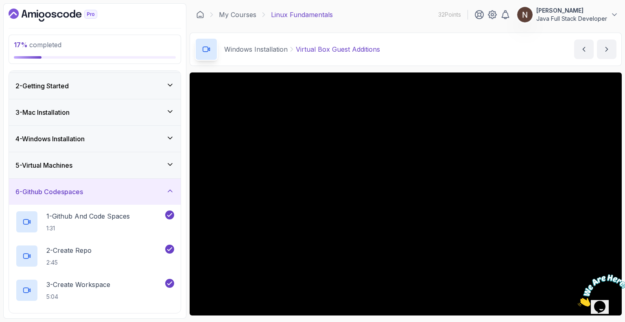
click at [107, 194] on div "6 - Github Codespaces" at bounding box center [94, 192] width 159 height 10
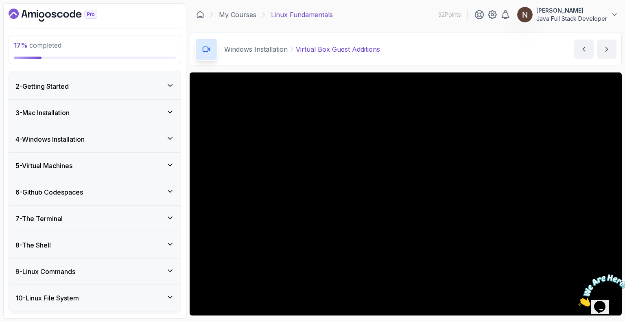
click at [102, 213] on div "7 - The Terminal" at bounding box center [94, 218] width 159 height 10
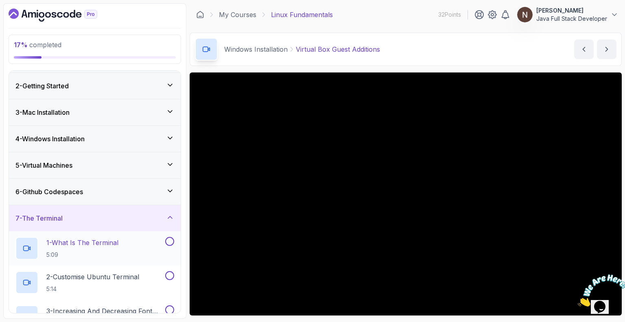
click at [108, 244] on p "1 - What Is The Terminal" at bounding box center [82, 242] width 72 height 10
